Goal: Task Accomplishment & Management: Use online tool/utility

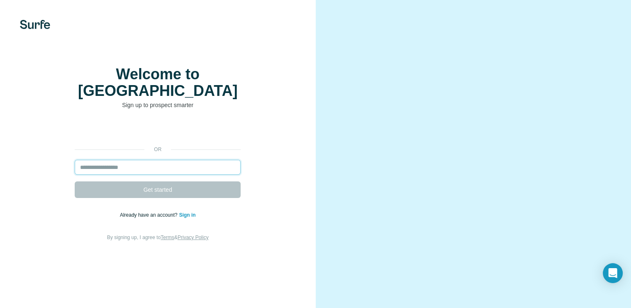
click at [168, 174] on input "email" at bounding box center [158, 167] width 166 height 15
type input "**********"
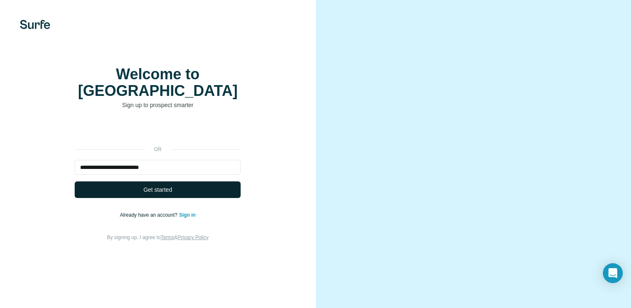
click at [173, 198] on button "Get started" at bounding box center [158, 189] width 166 height 17
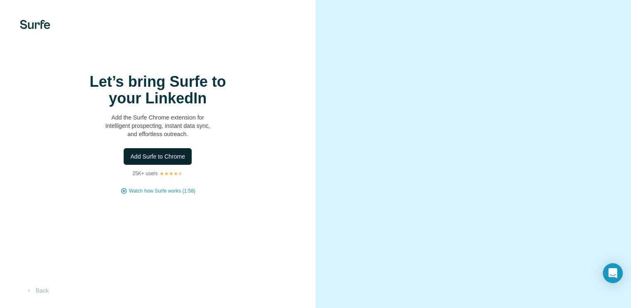
click at [163, 165] on button "Add Surfe to Chrome" at bounding box center [158, 156] width 68 height 17
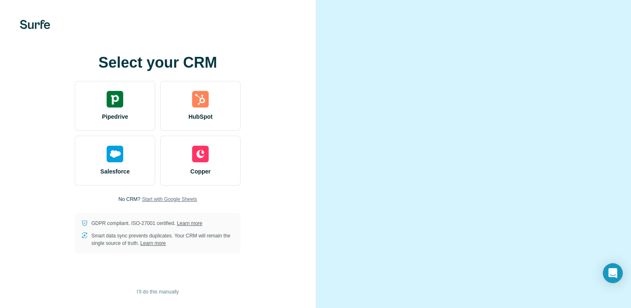
click at [154, 203] on span "Start with Google Sheets" at bounding box center [169, 198] width 55 height 7
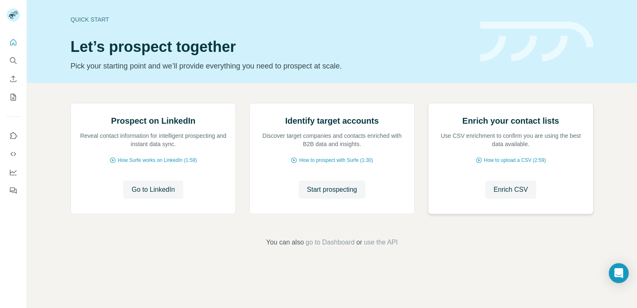
scroll to position [51, 0]
click at [521, 195] on span "Enrich CSV" at bounding box center [511, 190] width 34 height 10
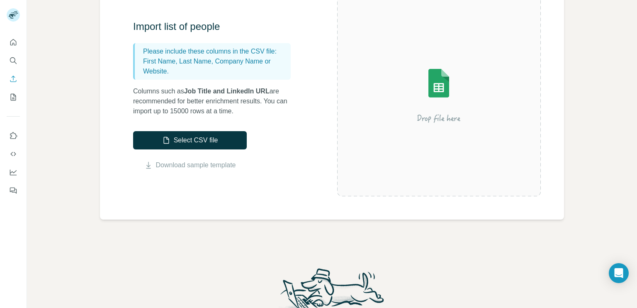
scroll to position [124, 0]
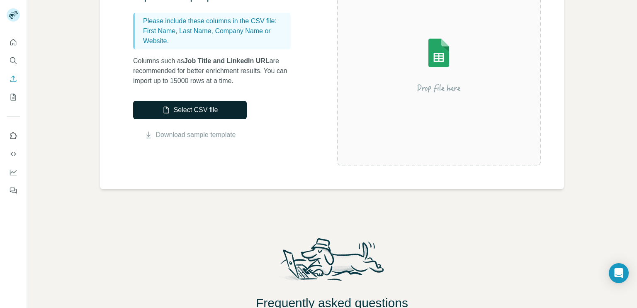
click at [212, 117] on button "Select CSV file" at bounding box center [190, 110] width 114 height 18
click at [209, 136] on link "Download sample template" at bounding box center [196, 135] width 80 height 10
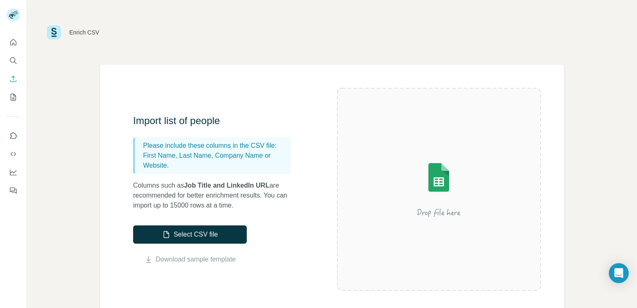
drag, startPoint x: 390, startPoint y: 195, endPoint x: 338, endPoint y: 192, distance: 52.8
click at [390, 195] on img at bounding box center [438, 189] width 149 height 100
click at [177, 227] on button "Select CSV file" at bounding box center [190, 234] width 114 height 18
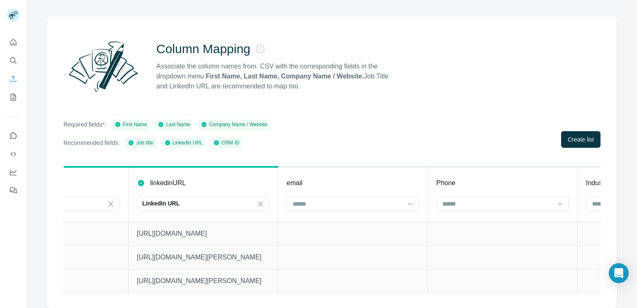
scroll to position [0, 864]
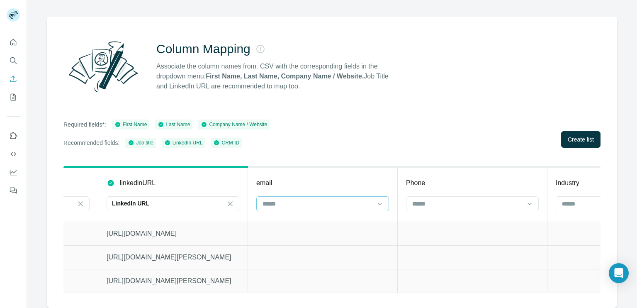
click at [370, 197] on div at bounding box center [318, 204] width 112 height 14
click at [337, 216] on p "No results. Let's try again!" at bounding box center [321, 219] width 67 height 8
click at [497, 199] on input at bounding box center [468, 203] width 112 height 9
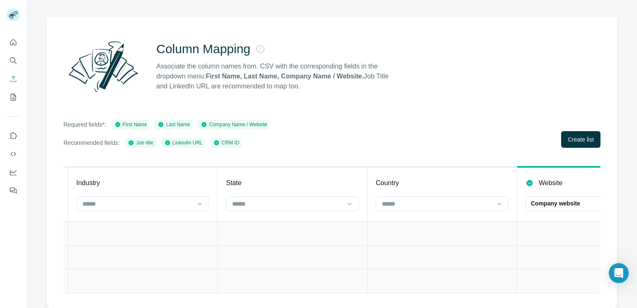
scroll to position [0, 1415]
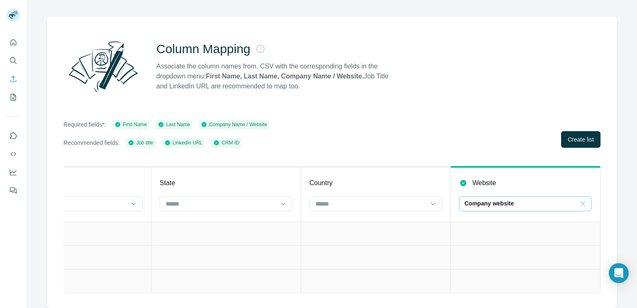
click at [579, 200] on icon at bounding box center [583, 204] width 8 height 8
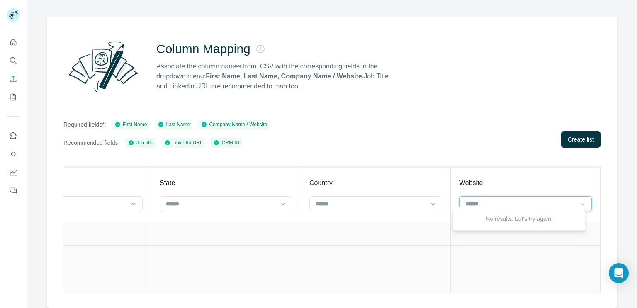
scroll to position [0, 0]
click at [575, 187] on th "Website" at bounding box center [526, 194] width 150 height 55
click at [578, 168] on th "Website" at bounding box center [526, 194] width 150 height 55
click at [539, 178] on div "Website" at bounding box center [525, 183] width 133 height 10
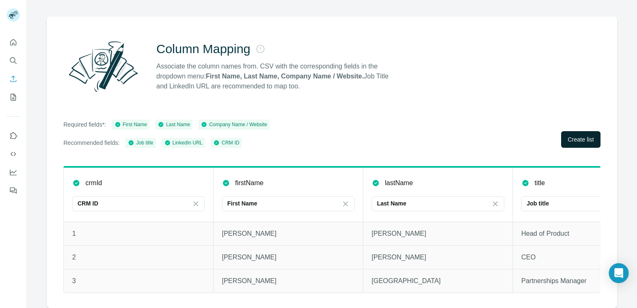
click at [580, 135] on span "Create list" at bounding box center [581, 139] width 26 height 8
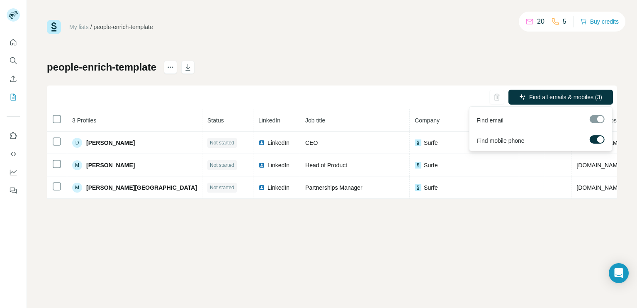
click at [596, 120] on div at bounding box center [597, 119] width 15 height 8
click at [549, 96] on span "Find all emails & mobiles (3)" at bounding box center [565, 97] width 73 height 8
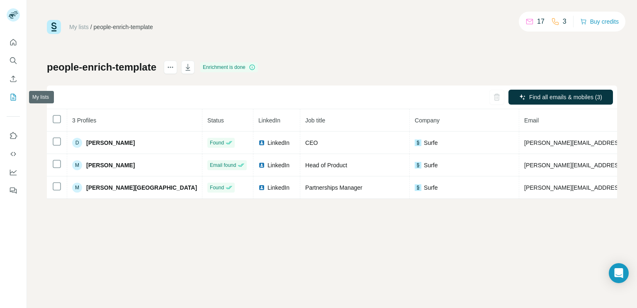
click at [14, 96] on icon "My lists" at bounding box center [14, 96] width 4 height 5
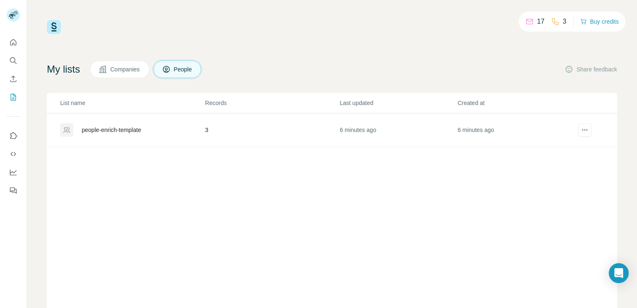
click at [107, 70] on icon at bounding box center [103, 69] width 8 height 8
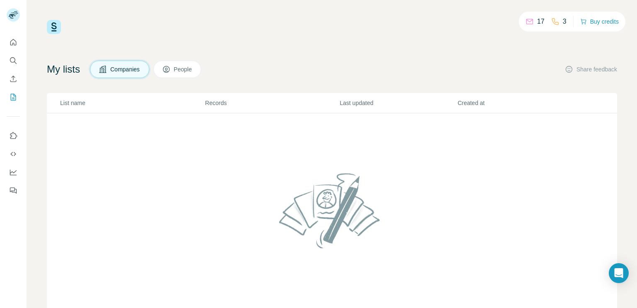
click at [179, 65] on span "People" at bounding box center [183, 69] width 19 height 8
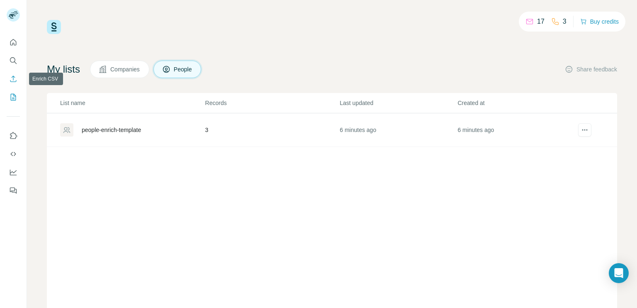
click at [14, 82] on icon "Enrich CSV" at bounding box center [13, 79] width 8 height 8
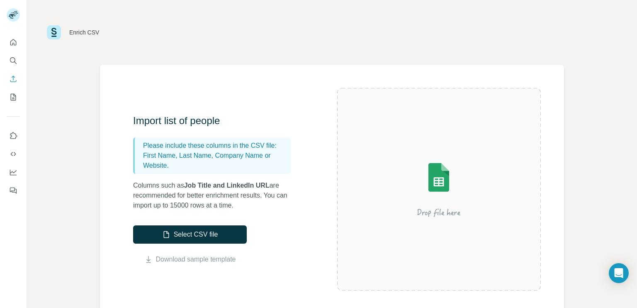
click at [196, 149] on p "Please include these columns in the CSV file:" at bounding box center [215, 146] width 144 height 10
click at [198, 163] on p "First Name, Last Name, Company Name or Website." at bounding box center [215, 161] width 144 height 20
drag, startPoint x: 179, startPoint y: 149, endPoint x: 236, endPoint y: 161, distance: 58.2
click at [235, 160] on div "Please include these columns in the CSV file: First Name, Last Name, Company Na…" at bounding box center [212, 155] width 158 height 37
drag, startPoint x: 236, startPoint y: 161, endPoint x: 239, endPoint y: 165, distance: 4.7
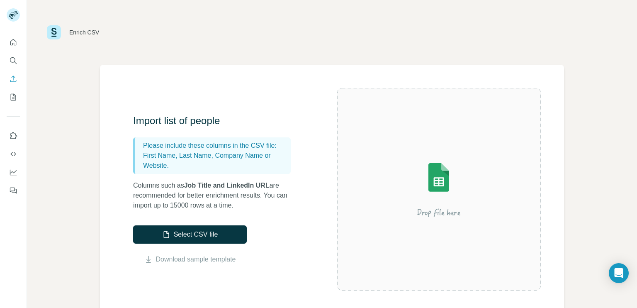
click at [239, 165] on p "First Name, Last Name, Company Name or Website." at bounding box center [215, 161] width 144 height 20
click at [10, 137] on icon "Use Surfe on LinkedIn" at bounding box center [13, 136] width 8 height 8
